Goal: Task Accomplishment & Management: Use online tool/utility

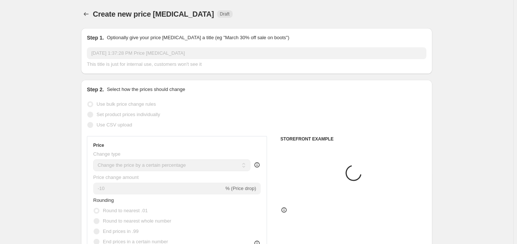
select select "percentage"
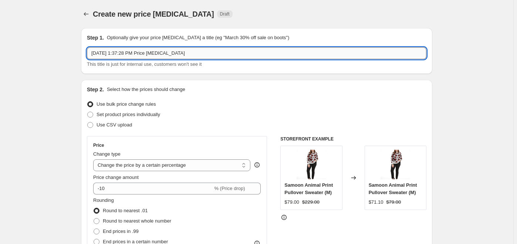
click at [193, 54] on input "[DATE] 1:37:28 PM Price [MEDICAL_DATA]" at bounding box center [257, 53] width 340 height 12
type input "[DATE] 1:37:28 PM Missed"
click at [92, 116] on span at bounding box center [90, 115] width 6 height 6
click at [88, 112] on input "Set product prices individually" at bounding box center [87, 112] width 0 height 0
radio input "true"
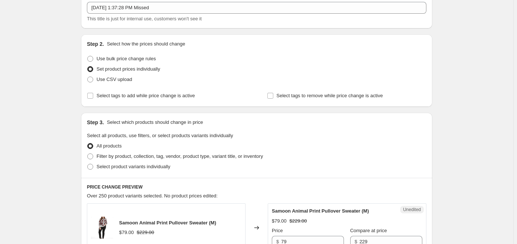
scroll to position [134, 0]
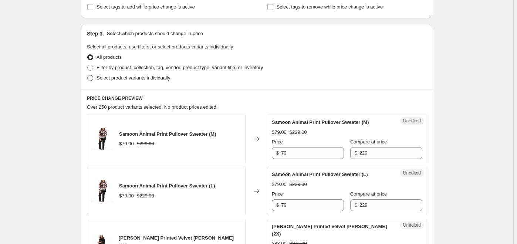
click at [91, 78] on span at bounding box center [90, 78] width 6 height 6
click at [88, 75] on input "Select product variants individually" at bounding box center [87, 75] width 0 height 0
radio input "true"
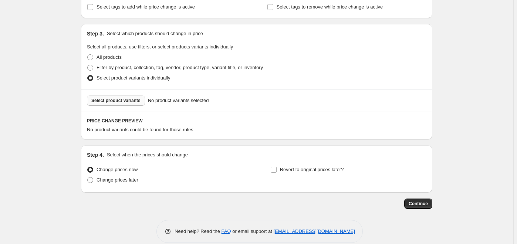
click at [119, 100] on span "Select product variants" at bounding box center [115, 101] width 49 height 6
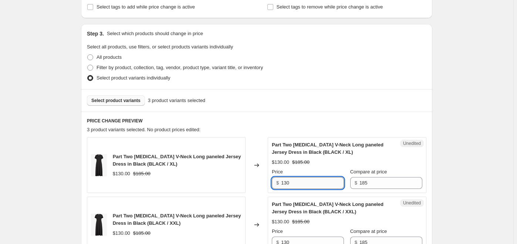
click at [318, 184] on input "130" at bounding box center [312, 183] width 63 height 12
type input "1"
type input "99"
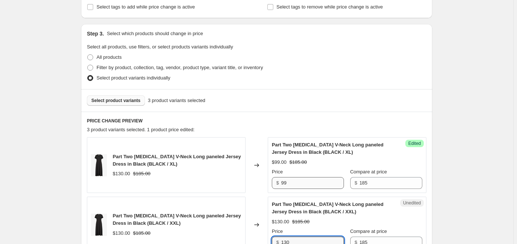
scroll to position [138, 0]
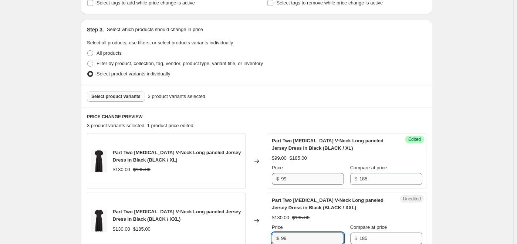
type input "99"
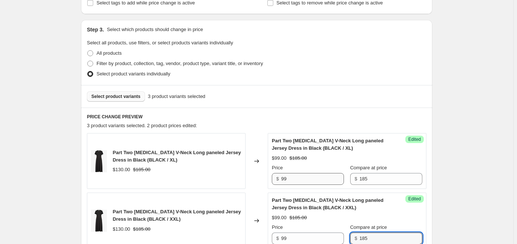
scroll to position [314, 0]
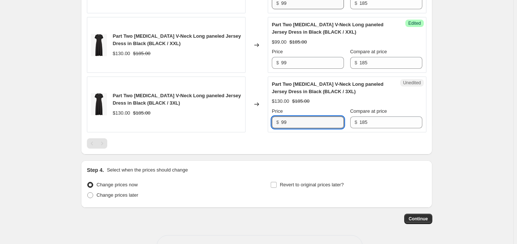
type input "99"
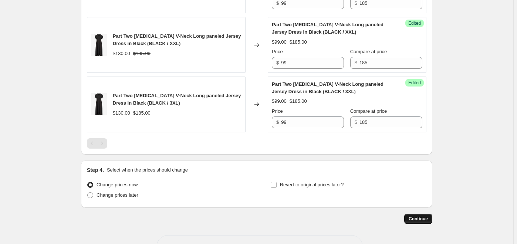
click at [421, 221] on span "Continue" at bounding box center [418, 219] width 19 height 6
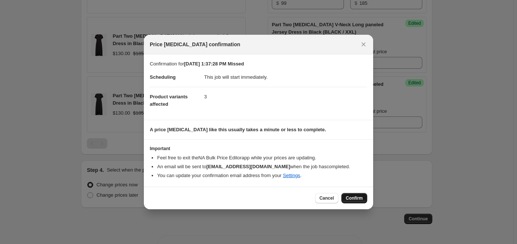
click at [361, 201] on button "Confirm" at bounding box center [354, 198] width 26 height 10
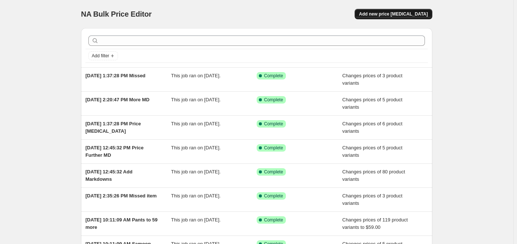
click at [412, 16] on span "Add new price [MEDICAL_DATA]" at bounding box center [393, 14] width 69 height 6
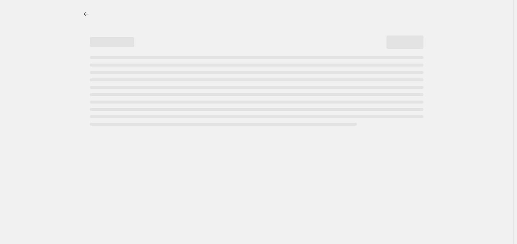
select select "percentage"
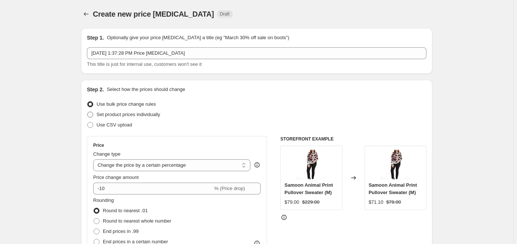
click at [92, 113] on span at bounding box center [90, 115] width 6 height 6
click at [88, 112] on input "Set product prices individually" at bounding box center [87, 112] width 0 height 0
radio input "true"
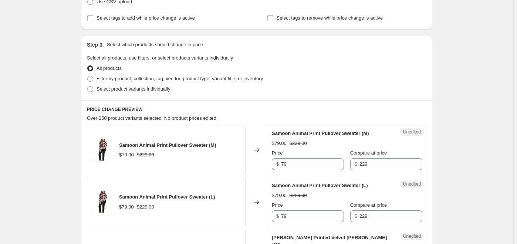
scroll to position [134, 0]
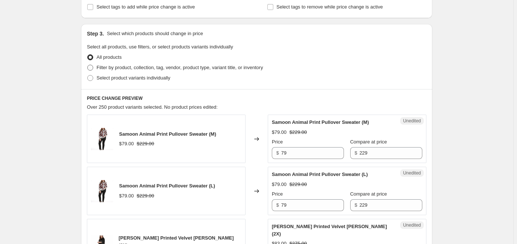
click at [90, 69] on span at bounding box center [90, 68] width 6 height 6
click at [88, 65] on input "Filter by product, collection, tag, vendor, product type, variant title, or inv…" at bounding box center [87, 65] width 0 height 0
radio input "true"
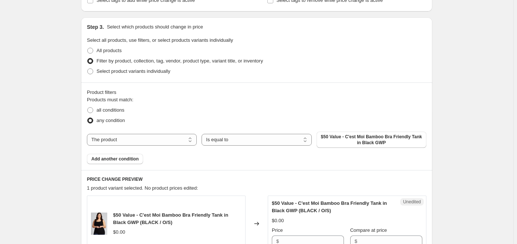
scroll to position [101, 0]
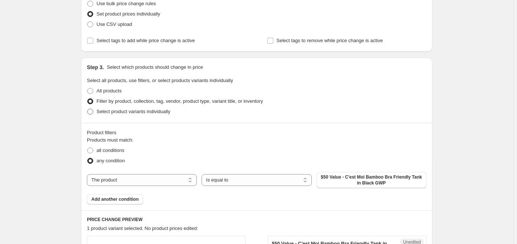
click at [93, 113] on span at bounding box center [90, 112] width 6 height 6
click at [88, 109] on input "Select product variants individually" at bounding box center [87, 109] width 0 height 0
radio input "true"
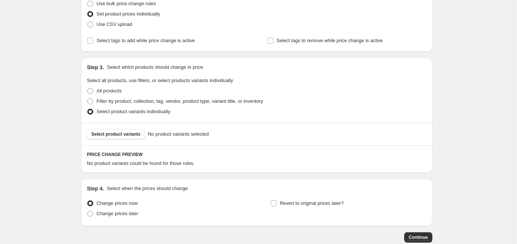
click at [475, 40] on div "Create new price [MEDICAL_DATA]. This page is ready Create new price [MEDICAL_D…" at bounding box center [256, 93] width 513 height 388
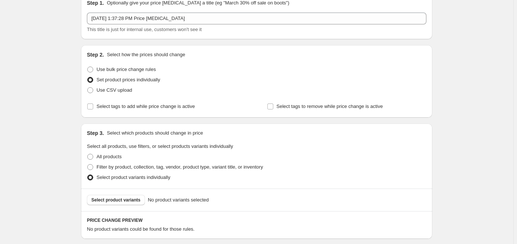
scroll to position [0, 0]
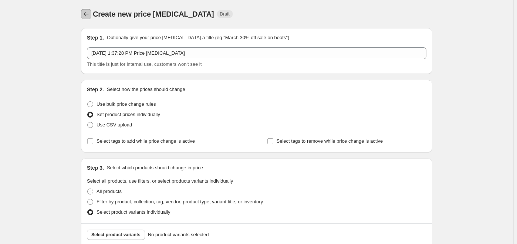
click at [87, 15] on icon "Price change jobs" at bounding box center [86, 14] width 5 height 4
